Goal: Information Seeking & Learning: Understand process/instructions

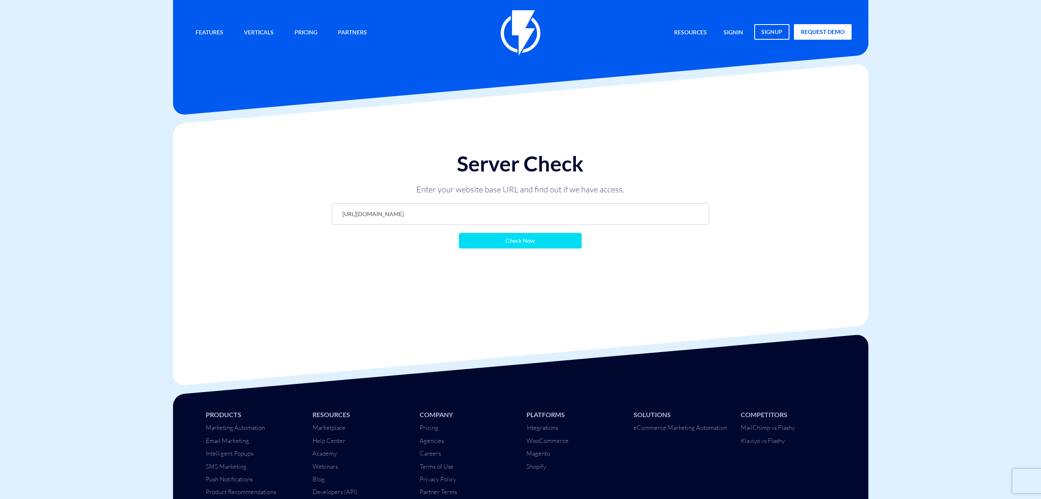
scroll to position [0, 6]
type input "https://livingkombucha.co.il/?flashy_export=products&flashy_pagination=true&per…"
click at [512, 238] on input "Check Now" at bounding box center [520, 241] width 123 height 16
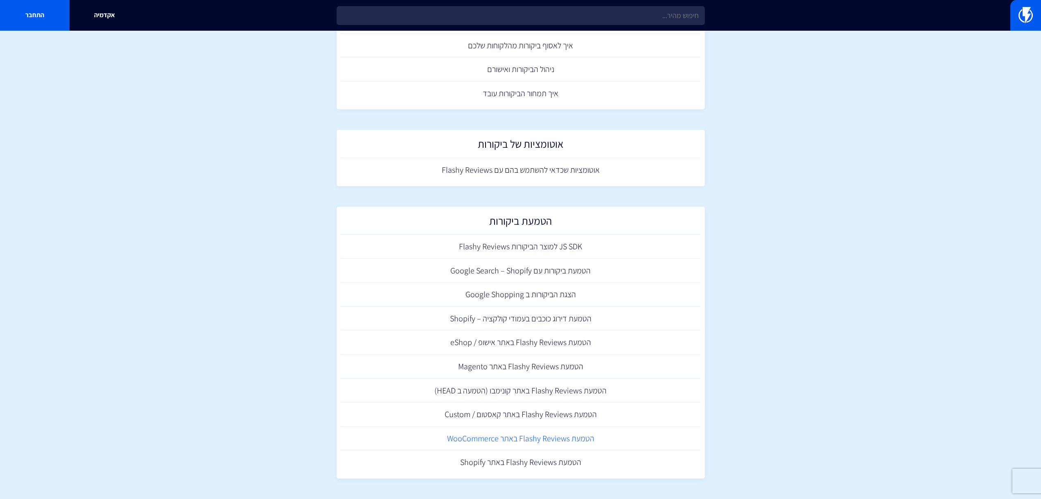
click at [494, 440] on link "הטמעת Flashy Reviews באתר WooCommerce" at bounding box center [521, 438] width 360 height 24
